Goal: Transaction & Acquisition: Obtain resource

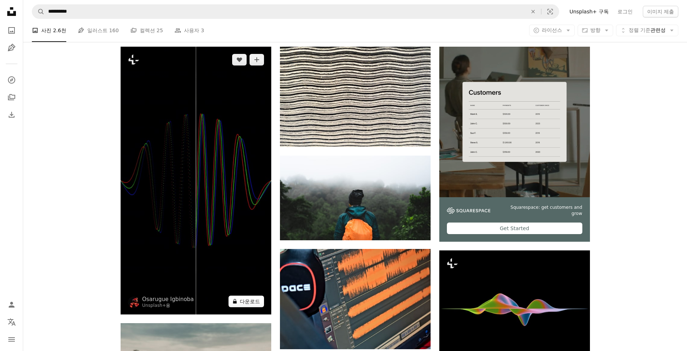
scroll to position [145, 0]
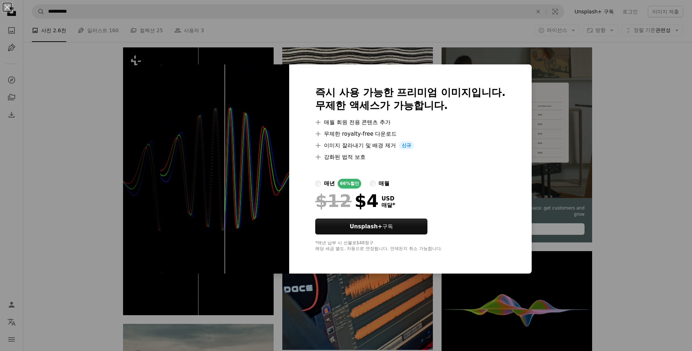
click at [670, 155] on div "An X shape 즉시 사용 가능한 프리미엄 이미지입니다. 무제한 액세스가 가능합니다. A plus sign 매월 회원 전용 콘텐츠 추가 A…" at bounding box center [346, 175] width 692 height 351
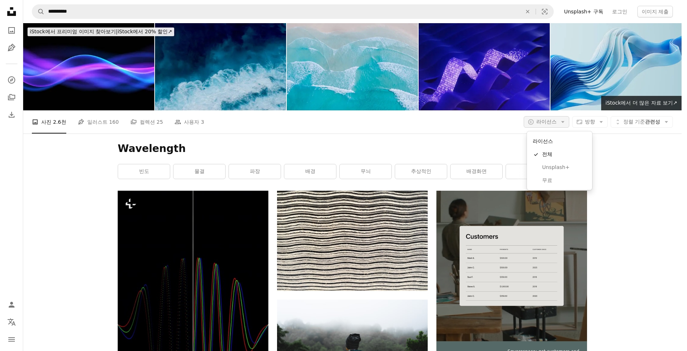
click at [556, 123] on span "라이선스" at bounding box center [546, 122] width 20 height 6
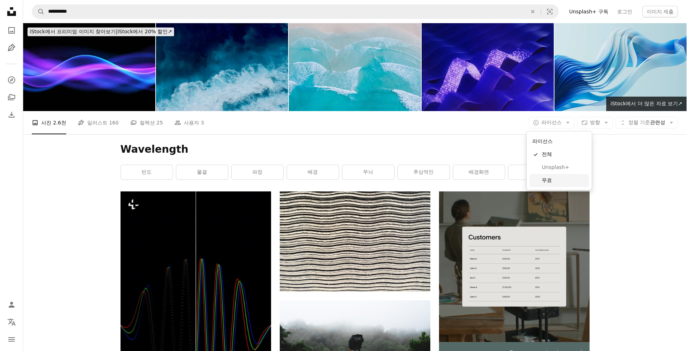
click at [555, 178] on span "무료" at bounding box center [564, 180] width 44 height 7
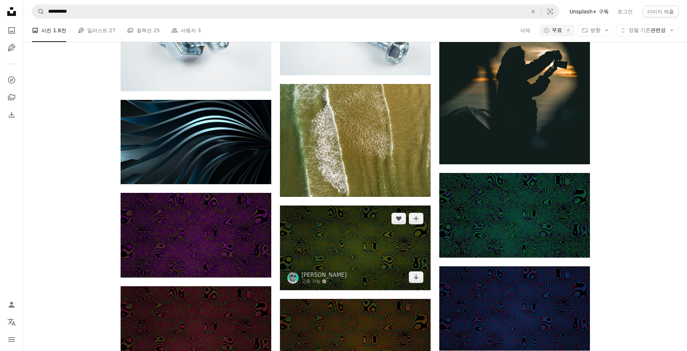
scroll to position [507, 0]
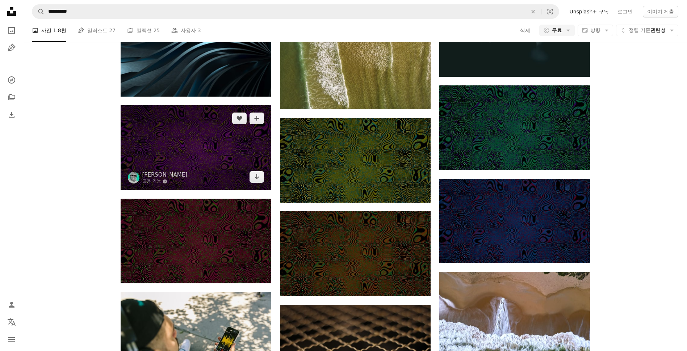
click at [200, 153] on img at bounding box center [196, 147] width 151 height 85
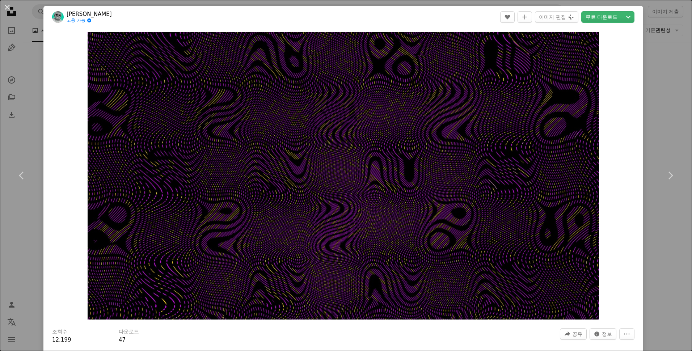
click at [655, 92] on div "An X shape Chevron left Chevron right [PERSON_NAME] 고용 가능 A checkmark inside of…" at bounding box center [346, 175] width 692 height 351
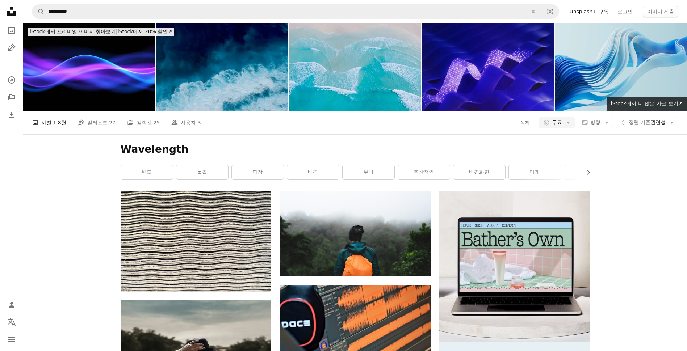
click at [15, 14] on icon at bounding box center [11, 11] width 9 height 9
